Goal: Transaction & Acquisition: Purchase product/service

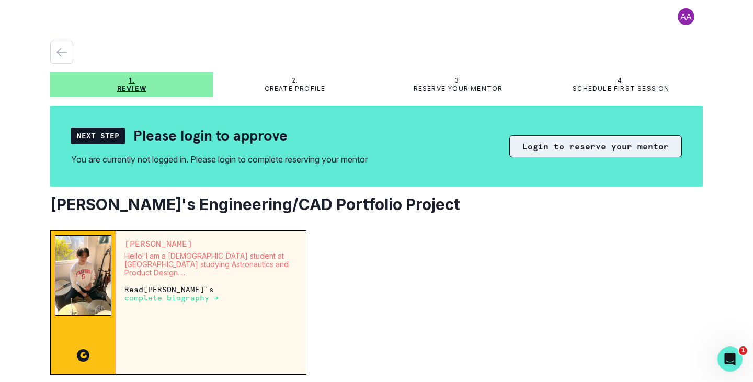
click at [624, 147] on button "Login to reserve your mentor" at bounding box center [595, 146] width 173 height 22
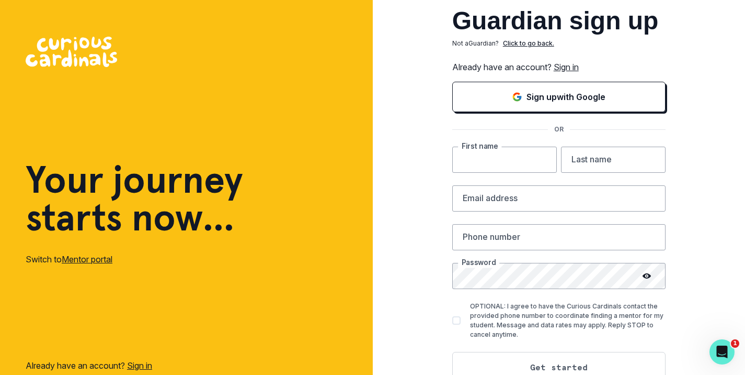
click at [514, 160] on input "text" at bounding box center [504, 159] width 105 height 26
type input "Lijuan"
type input "[PERSON_NAME]"
drag, startPoint x: 533, startPoint y: 73, endPoint x: 570, endPoint y: 200, distance: 132.1
click at [550, 133] on div "Guardian sign up Not a Guardian ? Click to go back. Already have an account? Si…" at bounding box center [558, 208] width 213 height 400
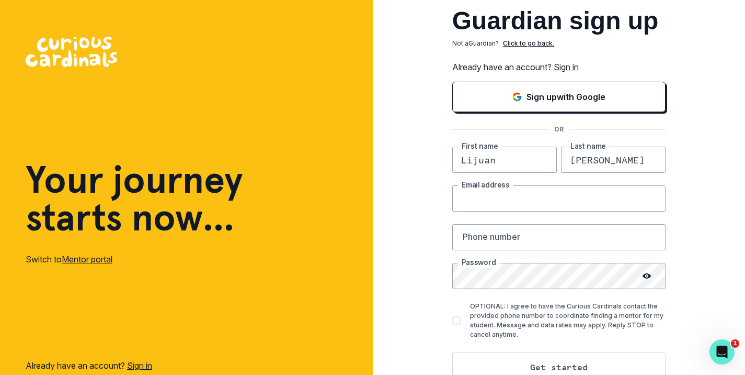
click at [495, 193] on input "email" at bounding box center [558, 198] width 213 height 26
drag, startPoint x: 495, startPoint y: 193, endPoint x: 478, endPoint y: 197, distance: 17.8
click at [478, 197] on input "L" at bounding box center [558, 198] width 213 height 26
type input "[EMAIL_ADDRESS][DOMAIN_NAME]"
click at [491, 236] on input "text" at bounding box center [558, 237] width 213 height 26
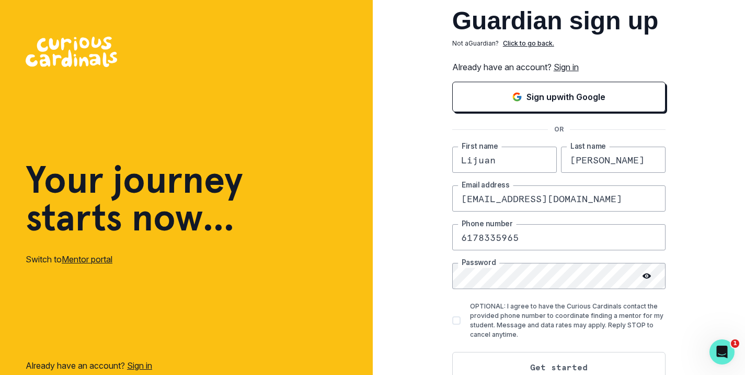
click at [500, 238] on input "6178335965" at bounding box center [558, 237] width 213 height 26
click at [514, 235] on input "6178335965" at bounding box center [558, 237] width 213 height 26
click at [528, 235] on input "6178335965" at bounding box center [558, 237] width 213 height 26
type input "6178335965"
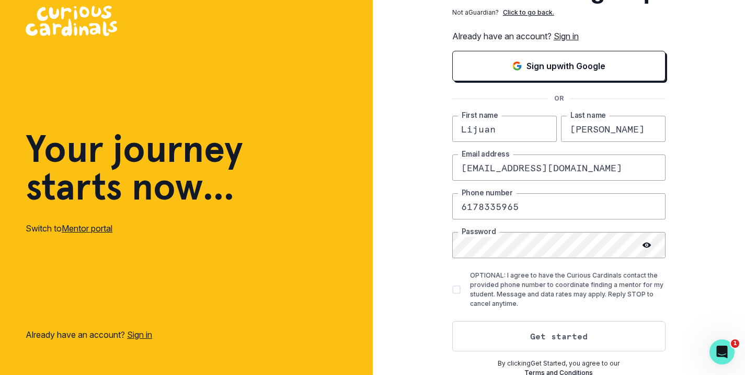
scroll to position [33, 0]
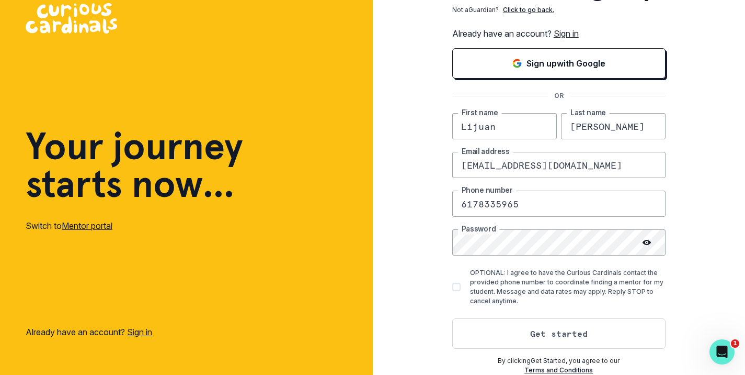
click at [651, 241] on icon at bounding box center [647, 242] width 8 height 8
click at [460, 285] on span at bounding box center [456, 286] width 8 height 8
click at [452, 287] on input "OPTIONAL: I agree to have the Curious Cardinals contact the provided phone numb…" at bounding box center [452, 287] width 1 height 1
checkbox input "true"
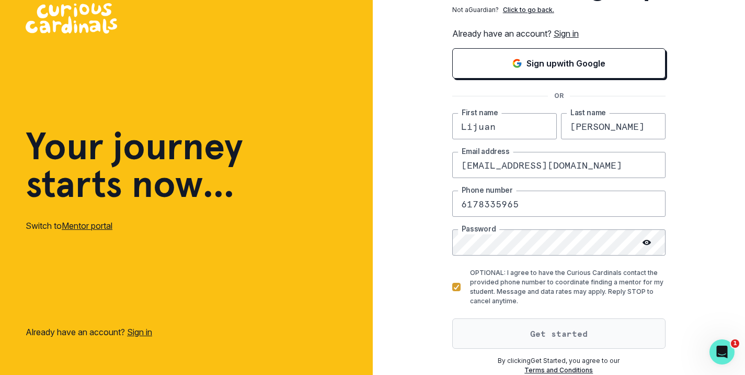
click at [606, 335] on button "Get started" at bounding box center [558, 333] width 213 height 30
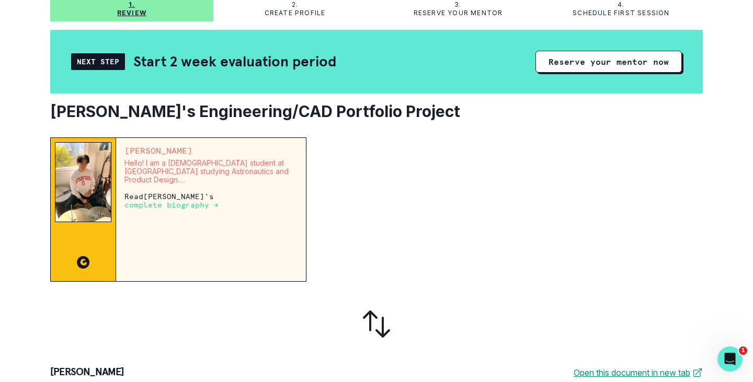
scroll to position [41, 0]
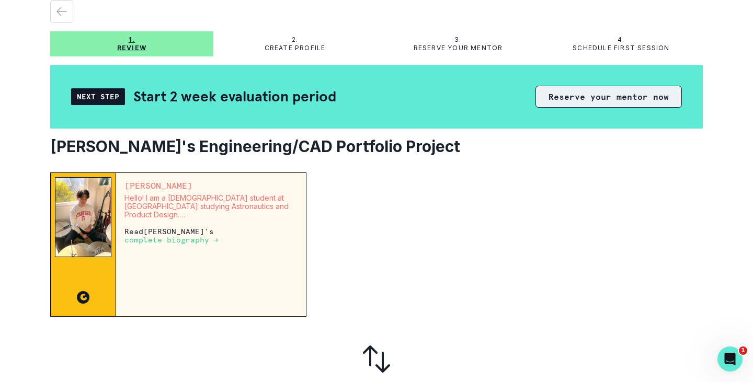
click at [567, 100] on button "Reserve your mentor now" at bounding box center [609, 97] width 146 height 22
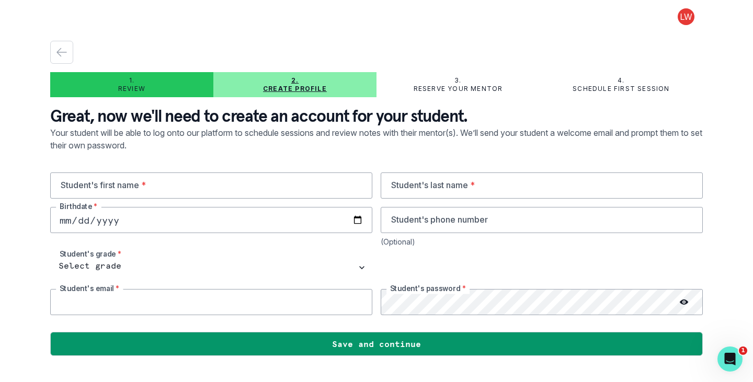
type input "[EMAIL_ADDRESS][DOMAIN_NAME]"
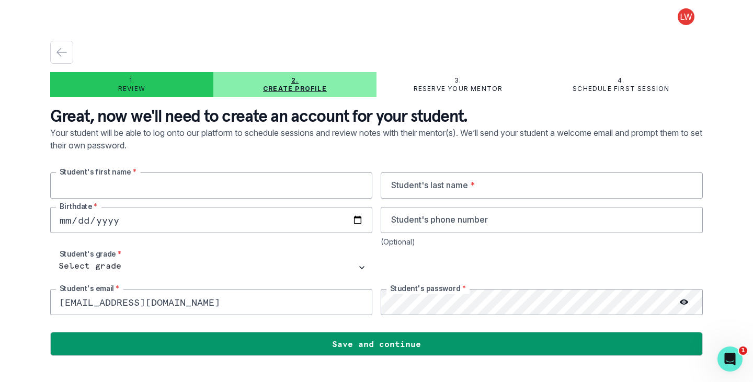
click at [106, 185] on input "text" at bounding box center [211, 186] width 322 height 26
type input "[PERSON_NAME]"
click at [449, 188] on input "text" at bounding box center [542, 186] width 322 height 26
type input "[PERSON_NAME]"
type input "[DATE]"
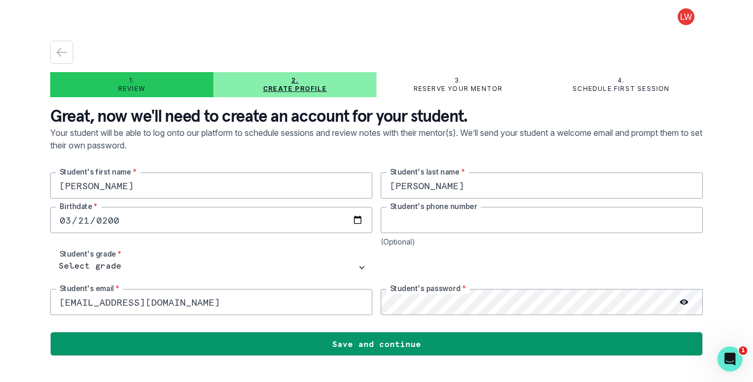
click at [417, 221] on input "tel" at bounding box center [542, 220] width 322 height 26
type input "9599992546"
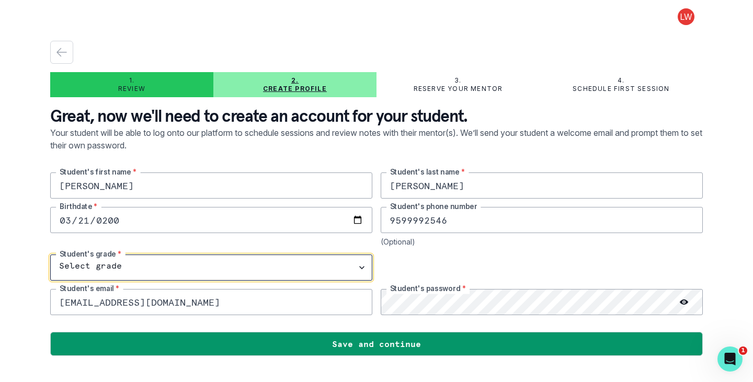
click at [178, 267] on select "Select grade 1st Grade 2nd Grade 3rd Grade 4th Grade 5th Grade 6th Grade 7th Gr…" at bounding box center [211, 268] width 322 height 26
click at [178, 264] on select "Select grade 1st Grade 2nd Grade 3rd Grade 4th Grade 5th Grade 6th Grade 7th Gr…" at bounding box center [211, 268] width 322 height 26
select select "11th Grade"
click at [50, 255] on select "Select grade 1st Grade 2nd Grade 3rd Grade 4th Grade 5th Grade 6th Grade 7th Gr…" at bounding box center [211, 268] width 322 height 26
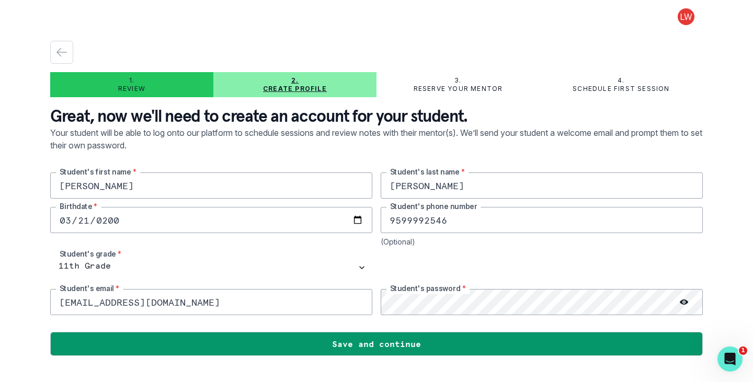
click at [180, 305] on input "[EMAIL_ADDRESS][DOMAIN_NAME]" at bounding box center [211, 302] width 322 height 26
drag, startPoint x: 98, startPoint y: 302, endPoint x: 43, endPoint y: 301, distance: 55.5
click at [43, 301] on main "1. Review 2. Create profile 3. Reserve your mentor 4. Schedule first session Gr…" at bounding box center [377, 191] width 670 height 382
click at [164, 301] on input "[EMAIL_ADDRESS][DOMAIN_NAME]" at bounding box center [211, 302] width 322 height 26
drag, startPoint x: 170, startPoint y: 303, endPoint x: 0, endPoint y: 301, distance: 170.0
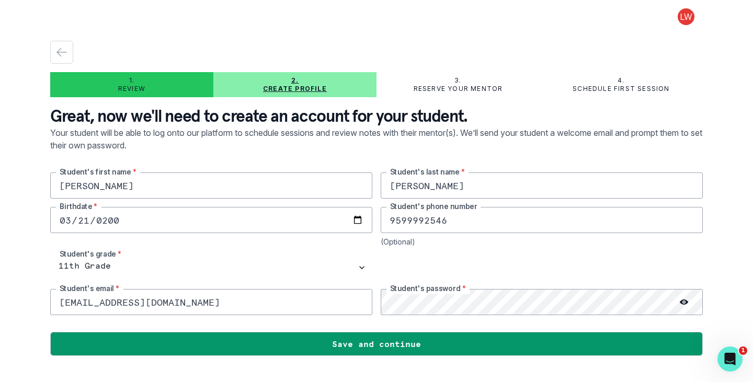
click at [0, 300] on div "1. Review 2. Create profile 3. Reserve your mentor 4. Schedule first session Gr…" at bounding box center [376, 191] width 753 height 382
paste input "nickowallen"
type input "[EMAIL_ADDRESS][DOMAIN_NAME]"
click at [684, 299] on icon at bounding box center [684, 302] width 8 height 8
click at [603, 262] on div at bounding box center [542, 268] width 322 height 26
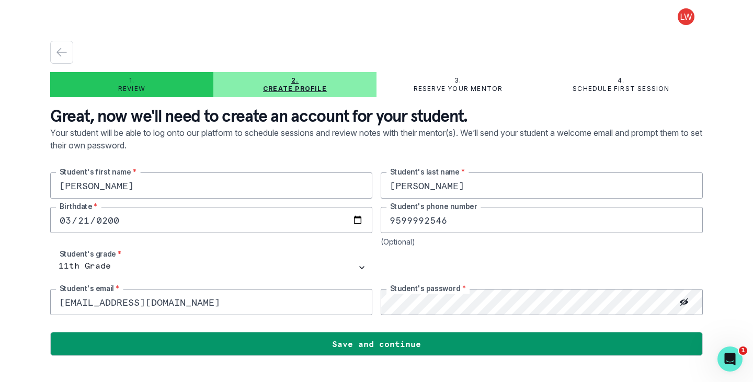
click at [508, 270] on div at bounding box center [542, 268] width 322 height 26
click at [494, 262] on div at bounding box center [542, 268] width 322 height 26
click at [717, 300] on div "1. Review 2. Create profile 3. Reserve your mentor 4. Schedule first session Gr…" at bounding box center [376, 191] width 753 height 382
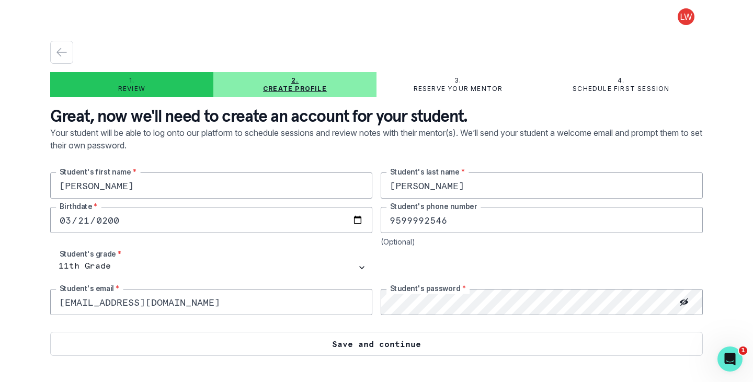
click at [429, 343] on button "Save and continue" at bounding box center [376, 344] width 653 height 24
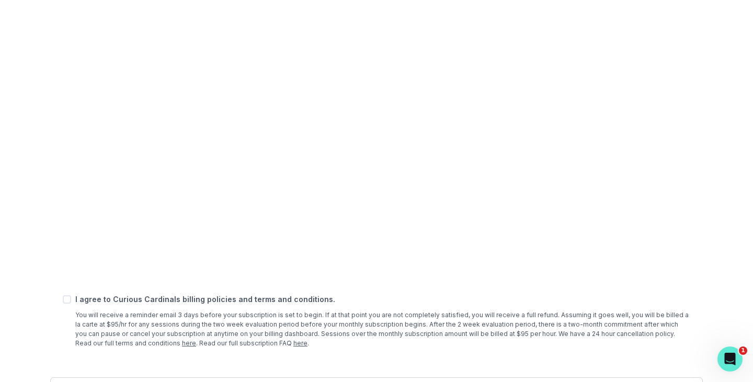
scroll to position [418, 0]
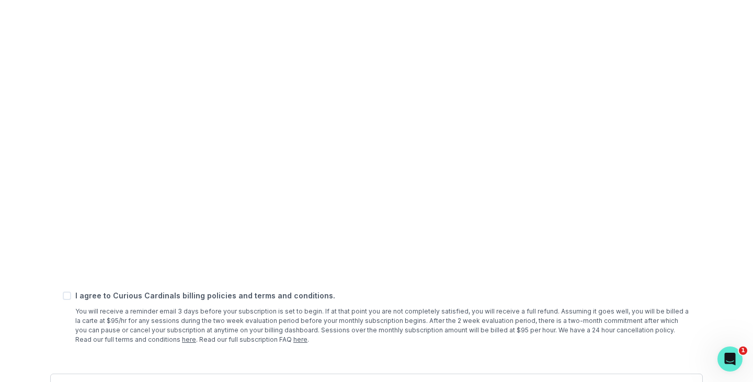
drag, startPoint x: 72, startPoint y: 298, endPoint x: 67, endPoint y: 296, distance: 5.4
click at [71, 298] on div "I agree to Curious Cardinals billing policies and terms and conditions. You wil…" at bounding box center [377, 317] width 628 height 54
click at [66, 296] on span at bounding box center [67, 296] width 8 height 8
click at [63, 296] on input "checkbox" at bounding box center [62, 296] width 1 height 1
checkbox input "true"
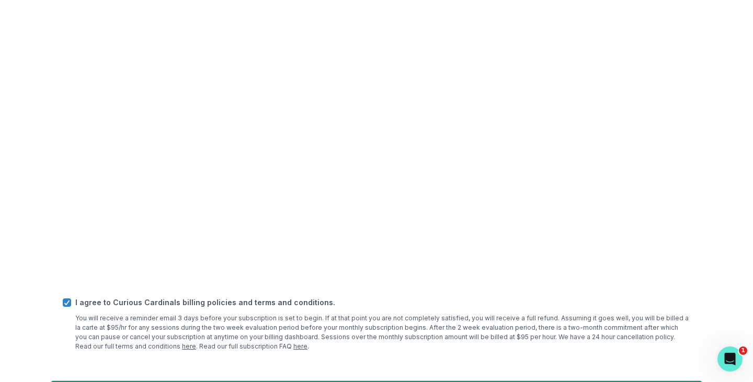
scroll to position [447, 0]
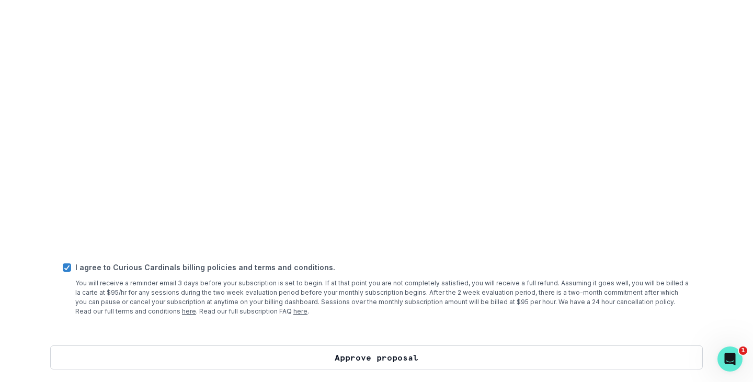
click at [424, 361] on button "Approve proposal" at bounding box center [376, 358] width 653 height 24
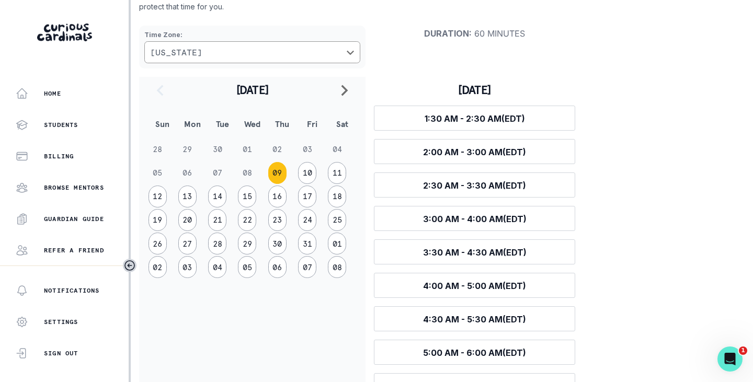
scroll to position [105, 0]
click at [305, 172] on button "10" at bounding box center [307, 173] width 18 height 22
click at [275, 167] on button "09" at bounding box center [277, 173] width 18 height 22
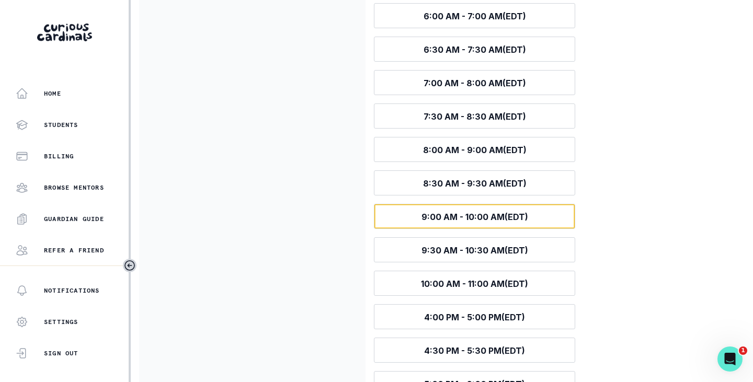
scroll to position [508, 0]
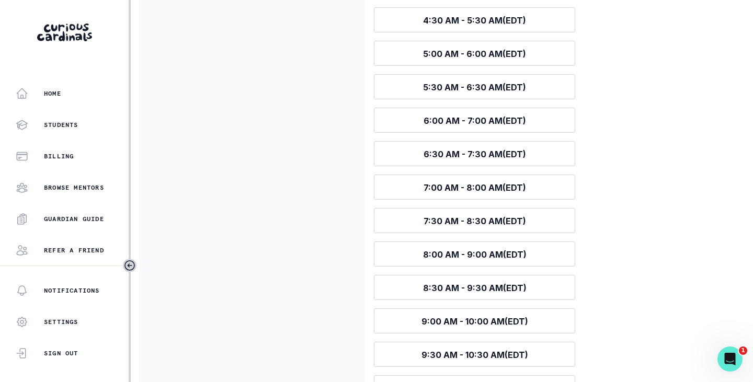
click at [308, 72] on div "[DATE] Sun Mon Tue Wed Thu Fri Sat 28 29 30 01 02 03 04 05 06 07 08 09 10 11 12…" at bounding box center [252, 240] width 227 height 924
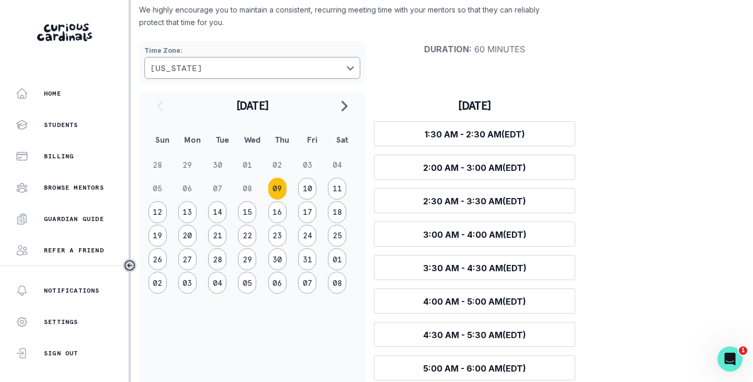
scroll to position [105, 0]
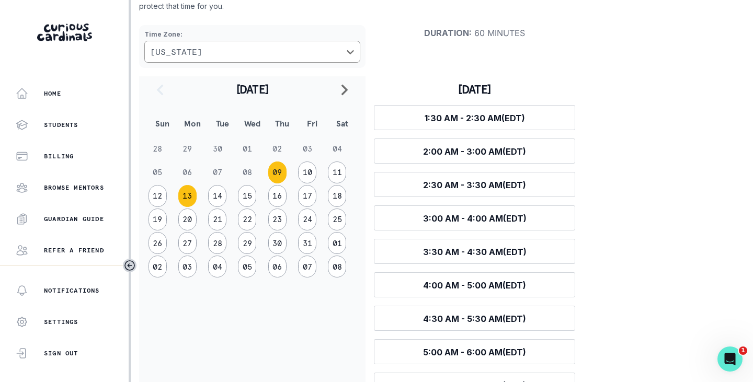
click at [191, 197] on button "13" at bounding box center [187, 196] width 18 height 22
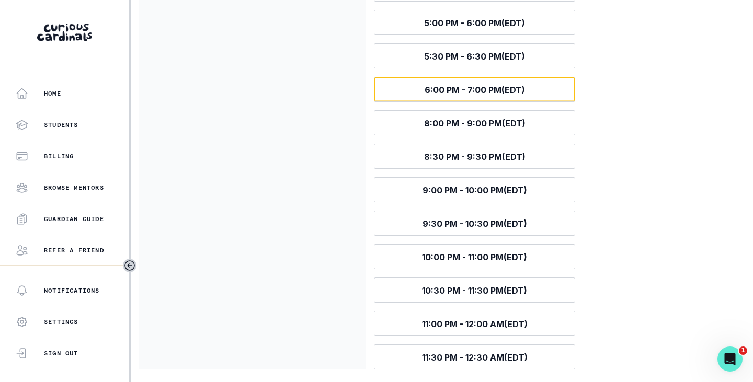
scroll to position [765, 0]
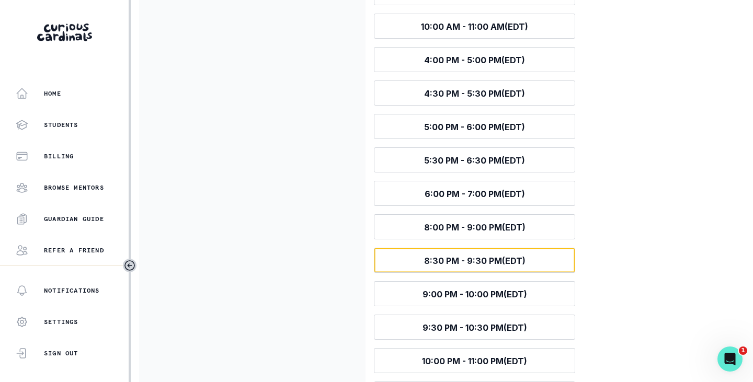
click at [445, 254] on button "Select time 8:30 PM - 9:30 PM (EDT)" at bounding box center [474, 260] width 201 height 25
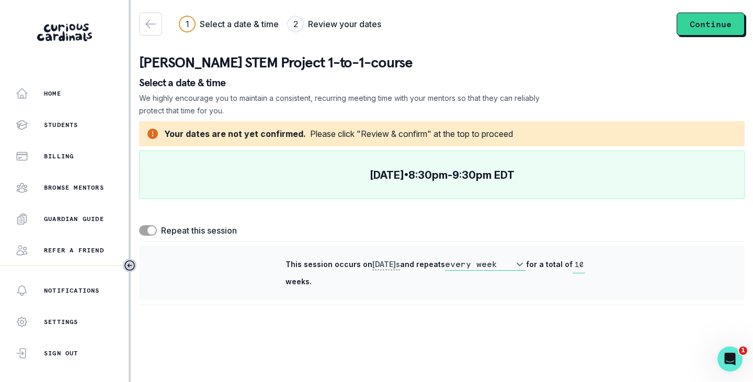
scroll to position [0, 0]
click at [152, 228] on span at bounding box center [152, 231] width 8 height 8
click at [139, 225] on input "checkbox" at bounding box center [139, 225] width 1 height 1
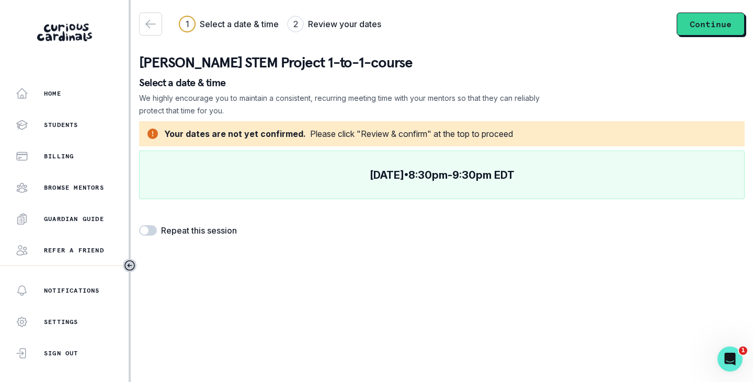
click at [150, 230] on span at bounding box center [148, 230] width 18 height 10
click at [139, 225] on input "checkbox" at bounding box center [139, 225] width 1 height 1
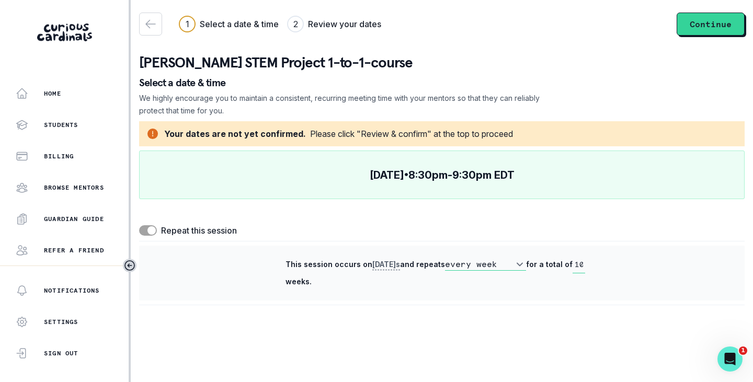
click at [144, 228] on span at bounding box center [148, 230] width 18 height 10
click at [139, 225] on input "checkbox" at bounding box center [139, 225] width 1 height 1
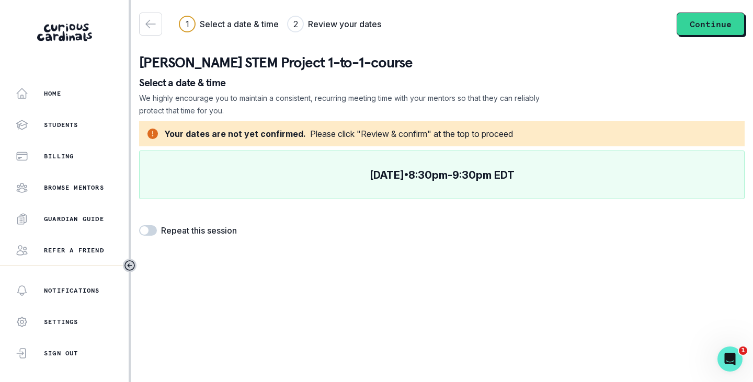
click at [151, 227] on span at bounding box center [148, 230] width 18 height 10
click at [139, 225] on input "checkbox" at bounding box center [139, 225] width 1 height 1
checkbox input "true"
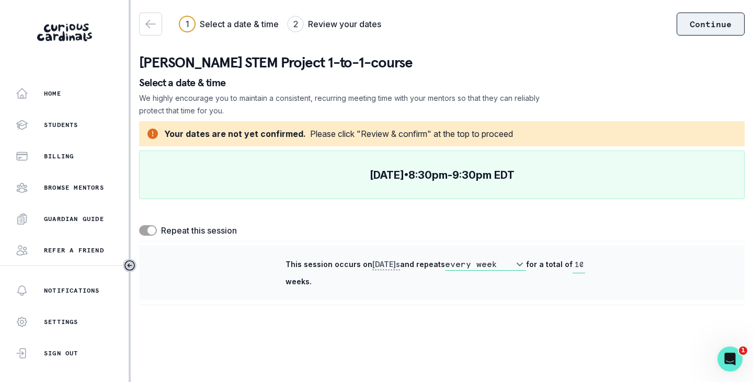
click at [728, 28] on button "Continue" at bounding box center [711, 24] width 68 height 23
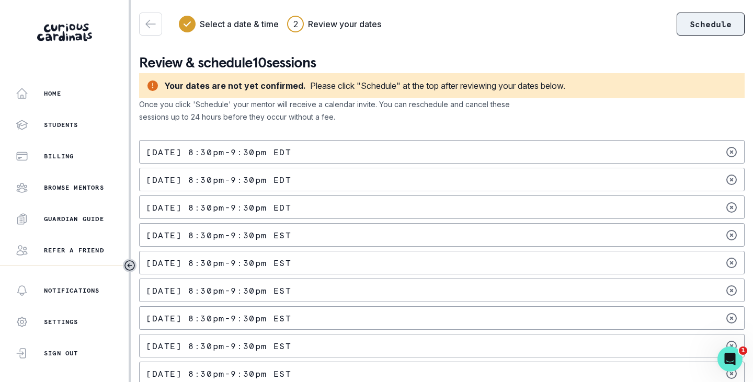
click at [714, 21] on button "Schedule" at bounding box center [711, 24] width 68 height 23
